Goal: Information Seeking & Learning: Learn about a topic

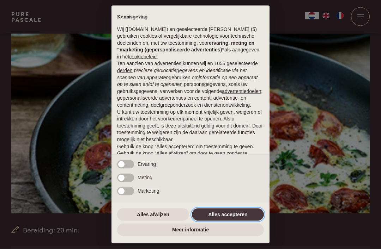
click at [243, 221] on button "Alles accepteren" at bounding box center [228, 215] width 72 height 13
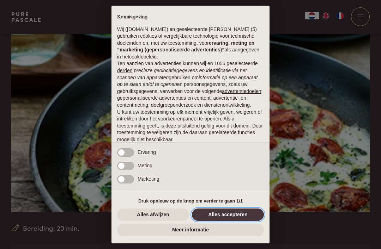
scroll to position [7, 0]
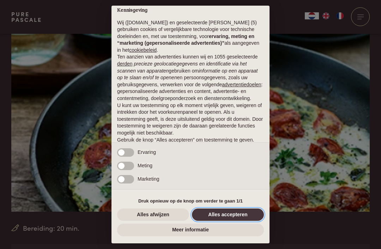
click at [228, 221] on button "Alles accepteren" at bounding box center [228, 215] width 72 height 13
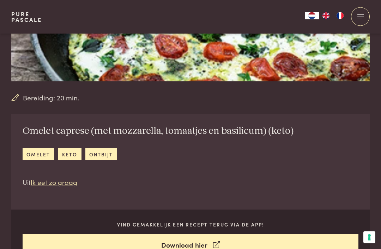
scroll to position [170, 0]
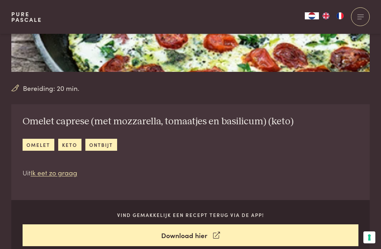
click at [50, 175] on link "Ik eet zo graag" at bounding box center [54, 173] width 47 height 10
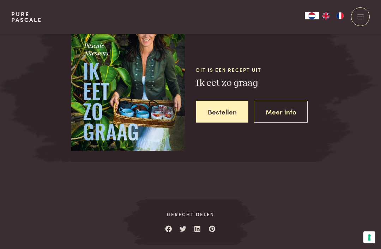
scroll to position [878, 0]
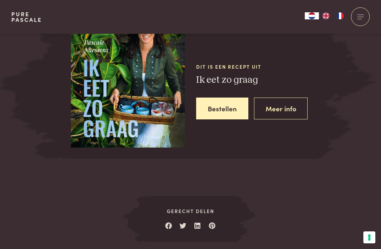
scroll to position [877, 0]
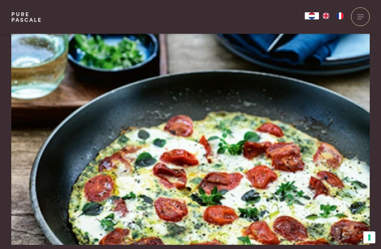
scroll to position [22, 0]
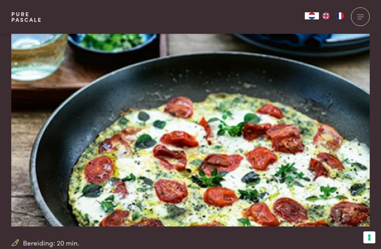
click at [357, 23] on div at bounding box center [360, 16] width 19 height 19
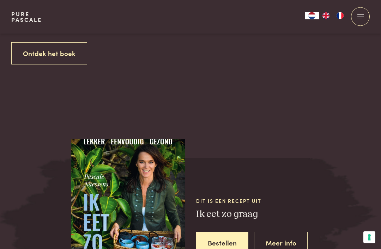
scroll to position [744, 0]
click at [63, 51] on link "Ontdek het boek" at bounding box center [49, 53] width 76 height 22
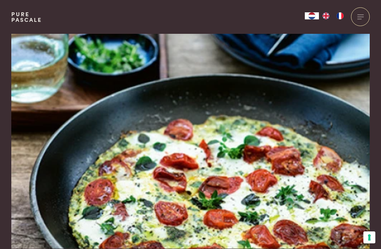
scroll to position [900, 0]
